Goal: Navigation & Orientation: Find specific page/section

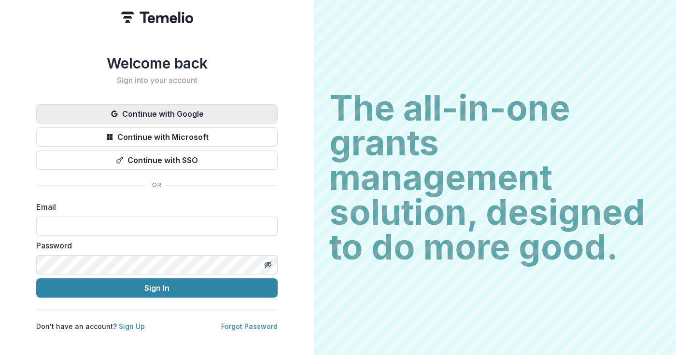
click at [133, 111] on button "Continue with Google" at bounding box center [156, 113] width 241 height 19
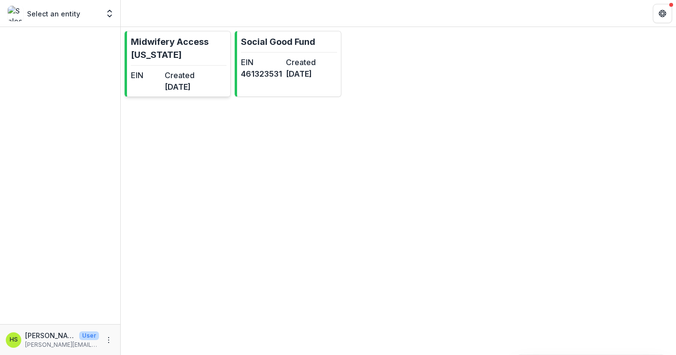
click at [177, 66] on link "Midwifery Access [US_STATE] EIN Created [DATE]" at bounding box center [178, 64] width 106 height 66
click at [269, 47] on p "Social Good Fund" at bounding box center [278, 41] width 74 height 13
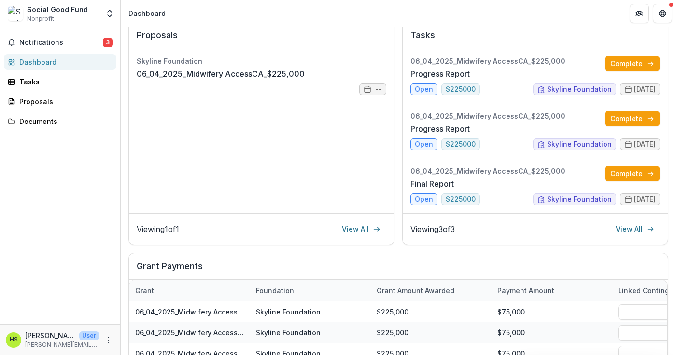
scroll to position [63, 0]
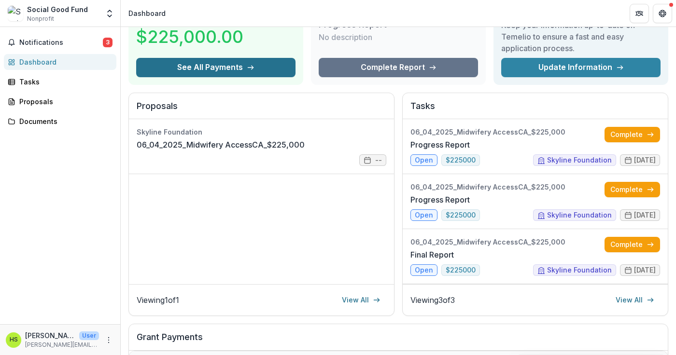
click at [251, 71] on icon "button" at bounding box center [251, 68] width 8 height 8
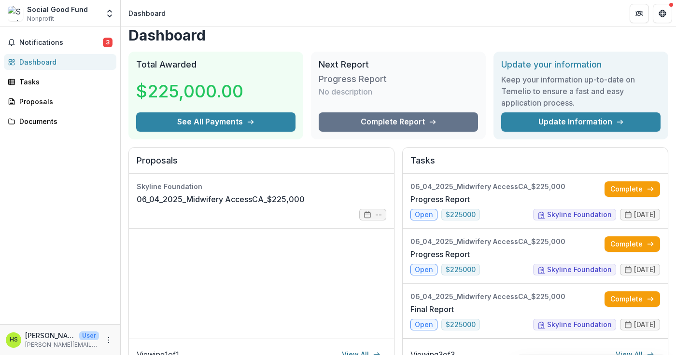
scroll to position [0, 0]
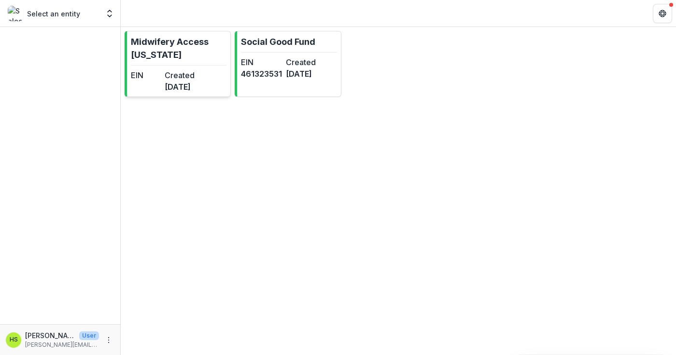
click at [208, 57] on p "Midwifery Access [US_STATE]" at bounding box center [179, 48] width 96 height 26
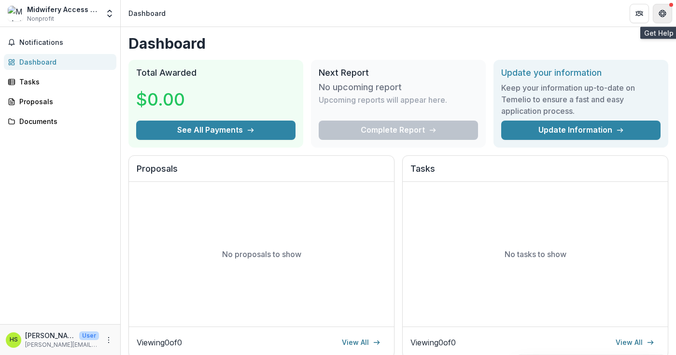
click at [664, 16] on icon "Get Help" at bounding box center [663, 14] width 8 height 8
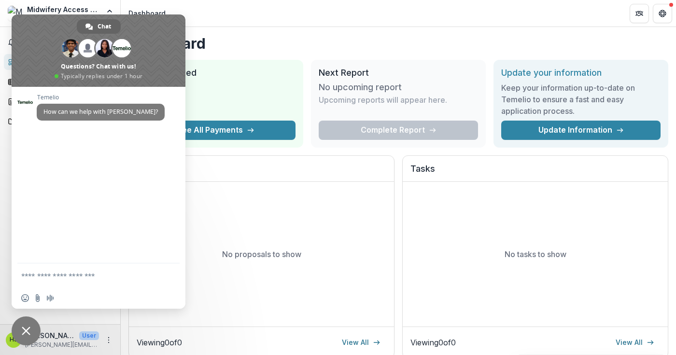
click at [284, 29] on div "Dashboard Total Awarded $0.00 See All Payments Next Report No upcoming report U…" at bounding box center [398, 324] width 555 height 595
click at [21, 333] on span "Close chat" at bounding box center [26, 331] width 29 height 29
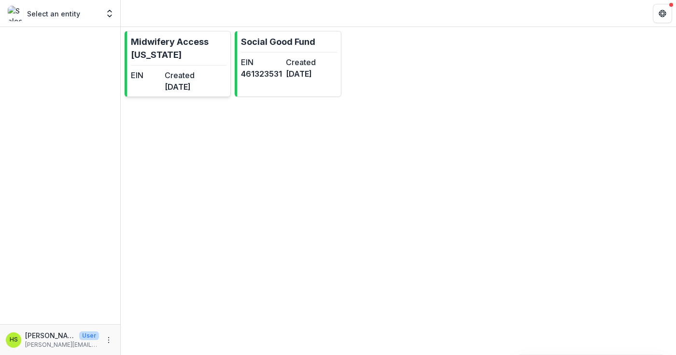
click at [179, 65] on link "Midwifery Access [US_STATE] EIN Created [DATE]" at bounding box center [178, 64] width 106 height 66
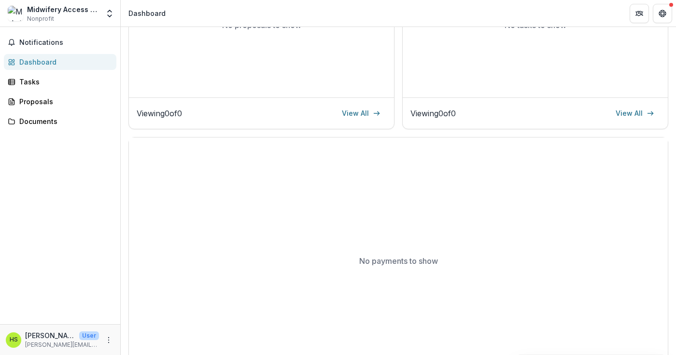
scroll to position [236, 0]
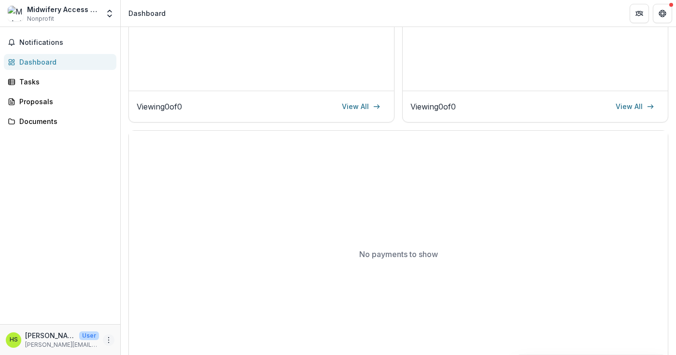
click at [109, 341] on icon "More" at bounding box center [109, 341] width 8 height 8
click at [102, 226] on div "Notifications Dashboard Tasks Proposals Documents" at bounding box center [60, 175] width 120 height 297
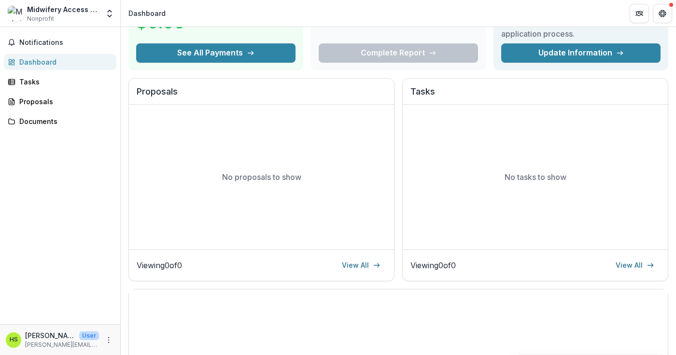
scroll to position [50, 0]
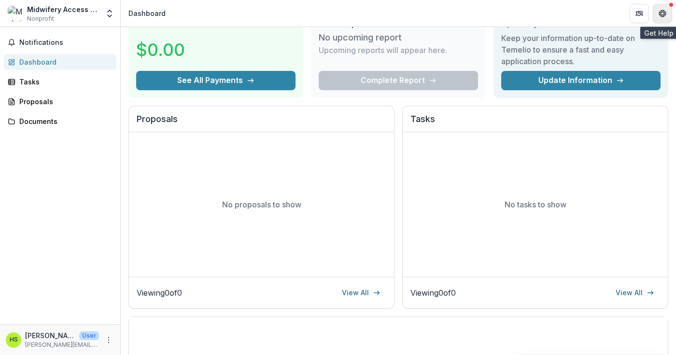
click at [663, 10] on icon "Get Help" at bounding box center [662, 11] width 2 height 2
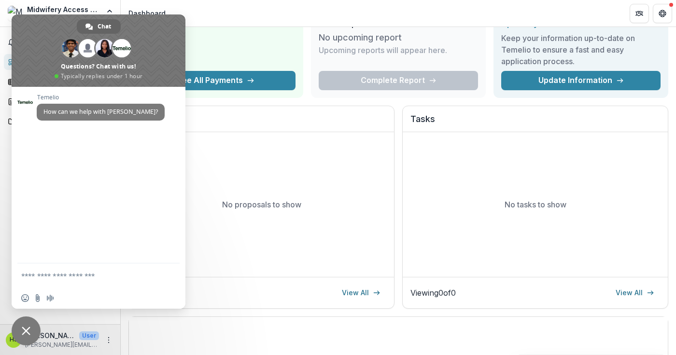
click at [270, 28] on div "$0.00" at bounding box center [215, 49] width 159 height 42
click at [23, 339] on span "Close chat" at bounding box center [26, 331] width 29 height 29
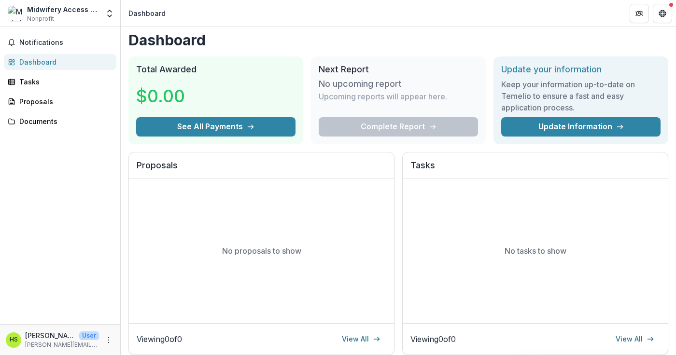
scroll to position [0, 0]
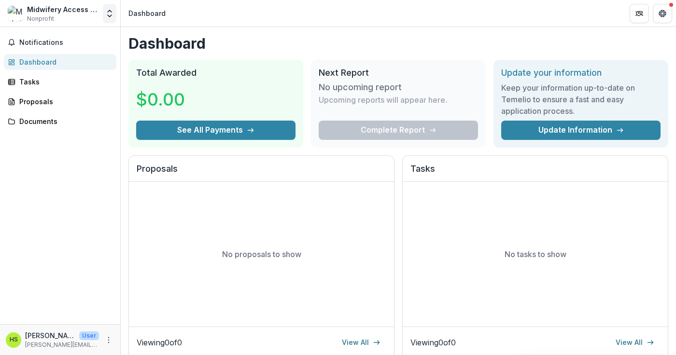
click at [107, 18] on icon "Open entity switcher" at bounding box center [110, 14] width 10 height 10
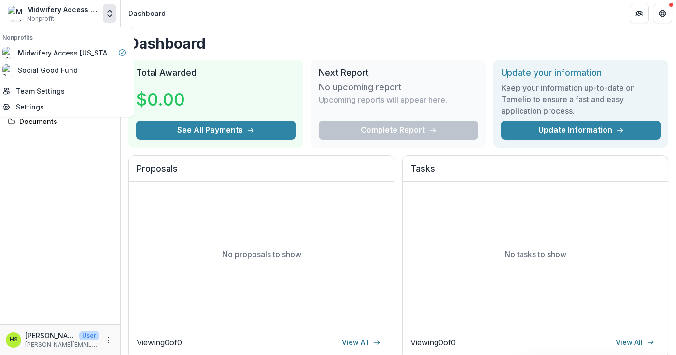
click at [238, 29] on div "Dashboard Total Awarded $0.00 See All Payments Next Report No upcoming report U…" at bounding box center [398, 324] width 555 height 595
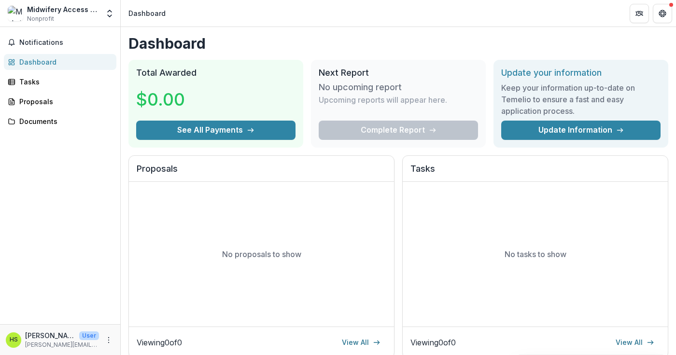
click at [103, 4] on button "Open entity switcher" at bounding box center [110, 13] width 14 height 19
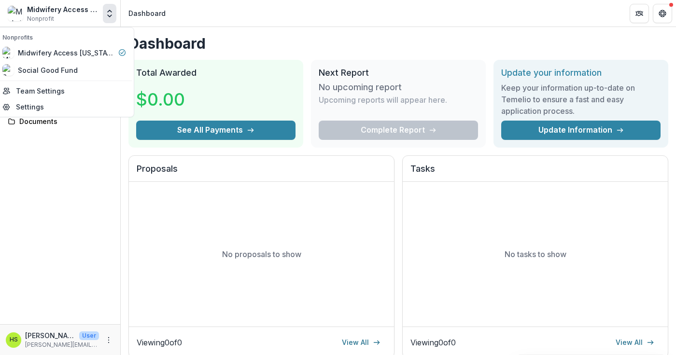
click at [45, 223] on div "Notifications Dashboard Tasks Proposals Documents" at bounding box center [60, 175] width 120 height 297
